Goal: Transaction & Acquisition: Purchase product/service

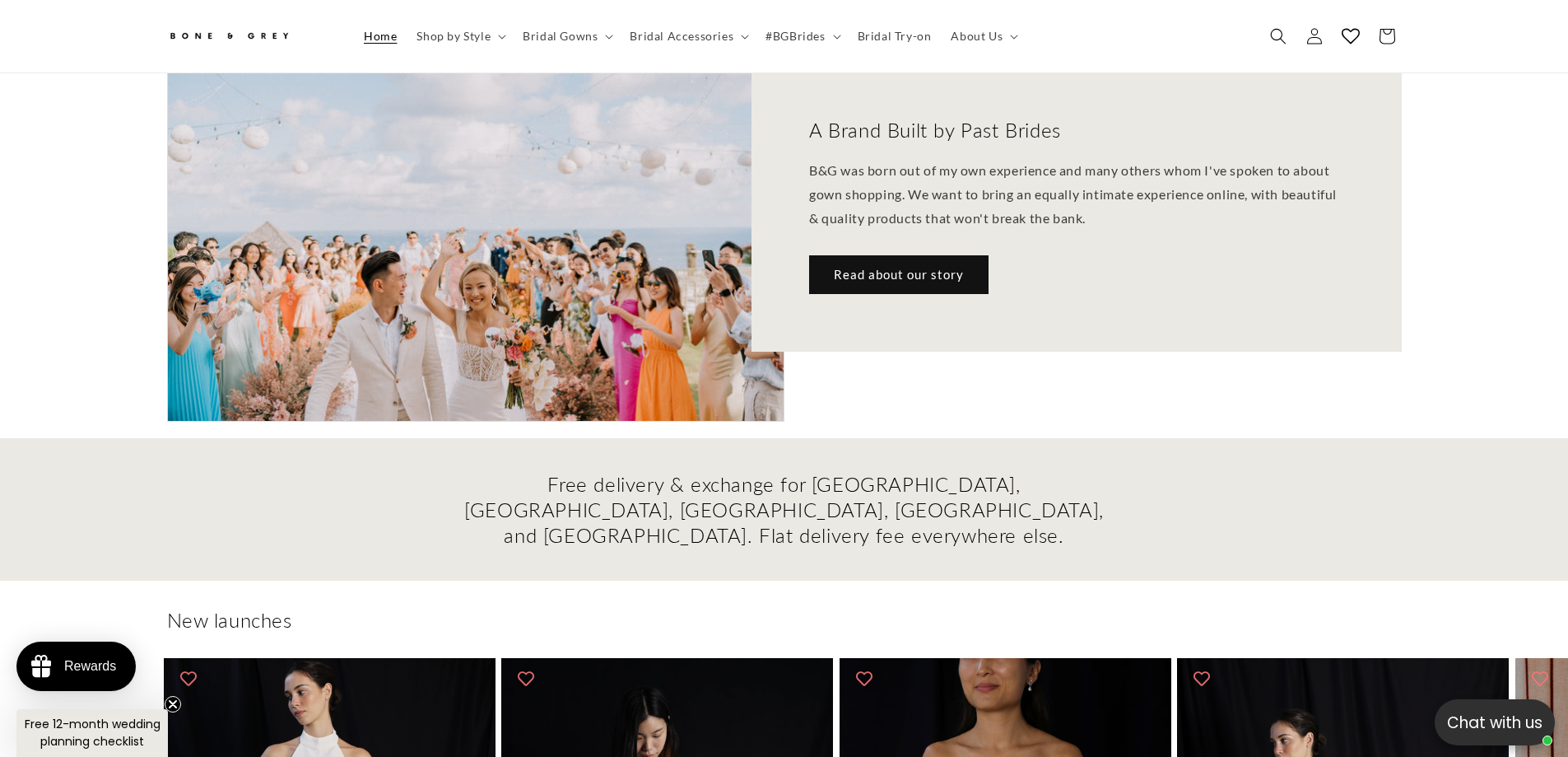
scroll to position [2613, 0]
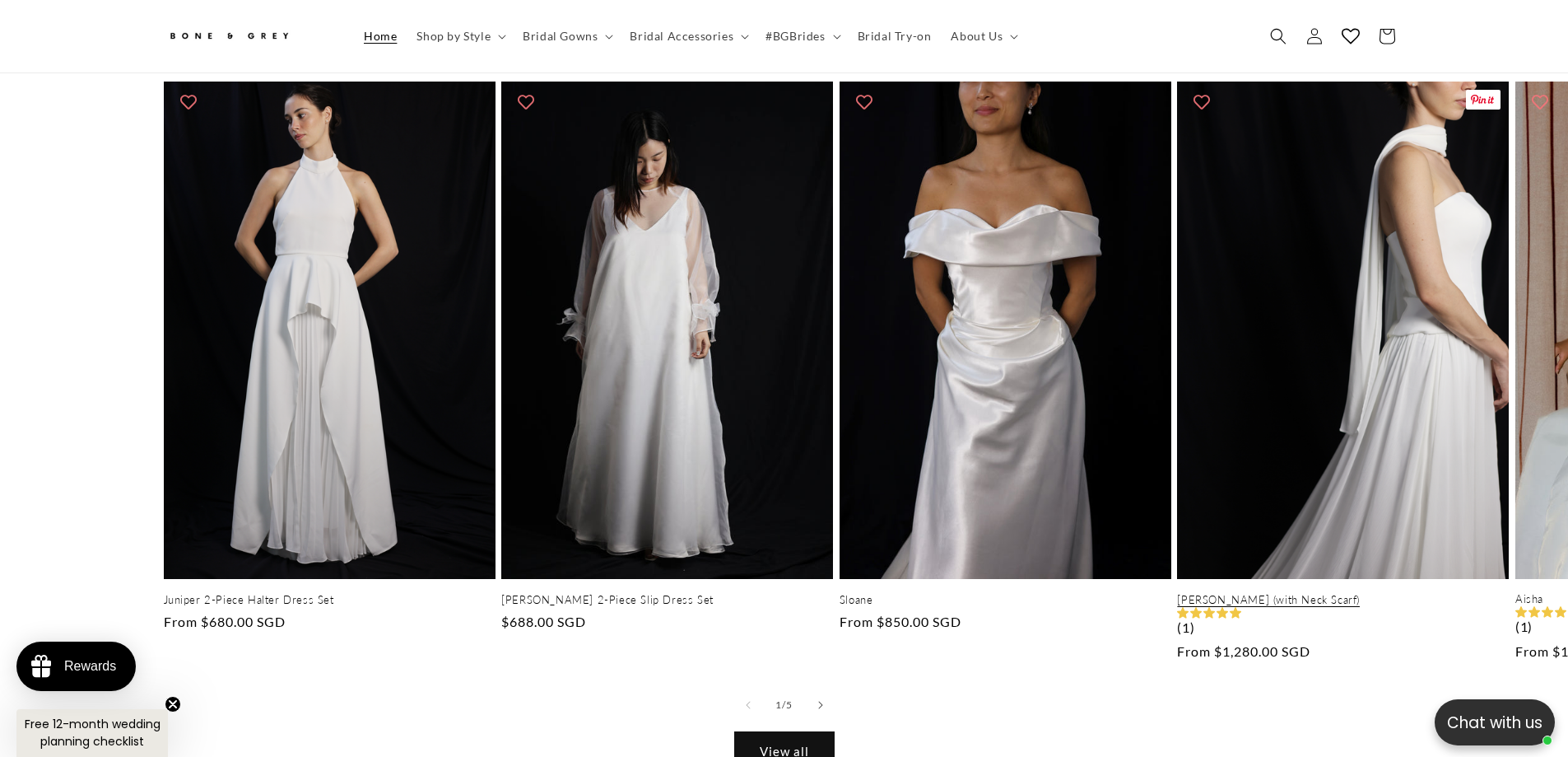
click at [1372, 593] on link "[PERSON_NAME] (with Neck Scarf)" at bounding box center [1343, 599] width 332 height 14
